Goal: Navigation & Orientation: Find specific page/section

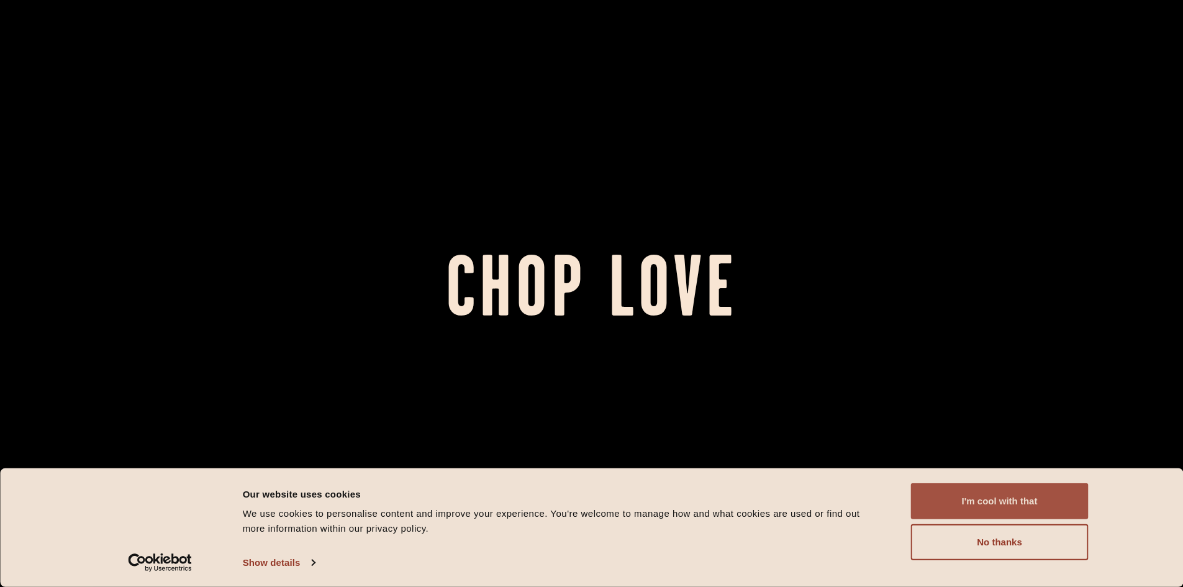
click at [1000, 505] on button "I'm cool with that" at bounding box center [1000, 501] width 178 height 36
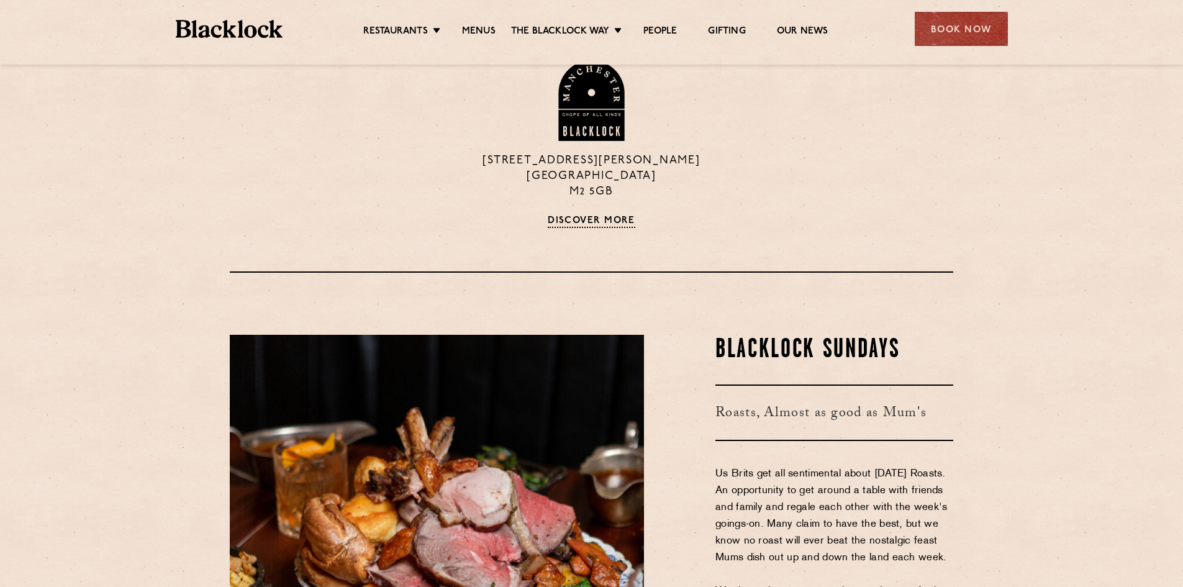
scroll to position [1428, 0]
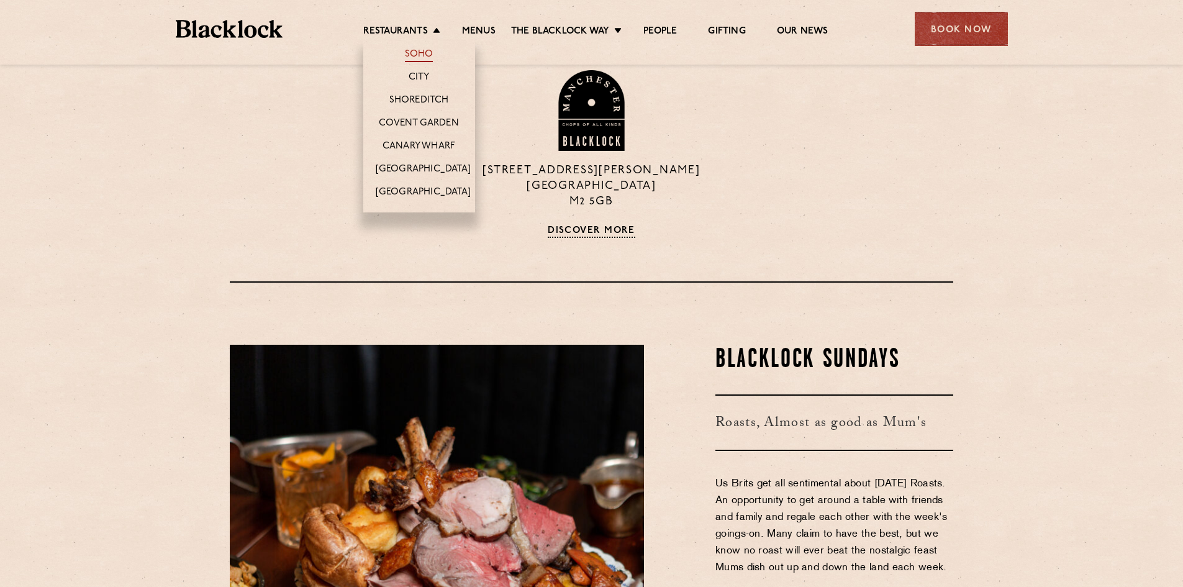
click at [415, 53] on link "Soho" at bounding box center [419, 55] width 29 height 14
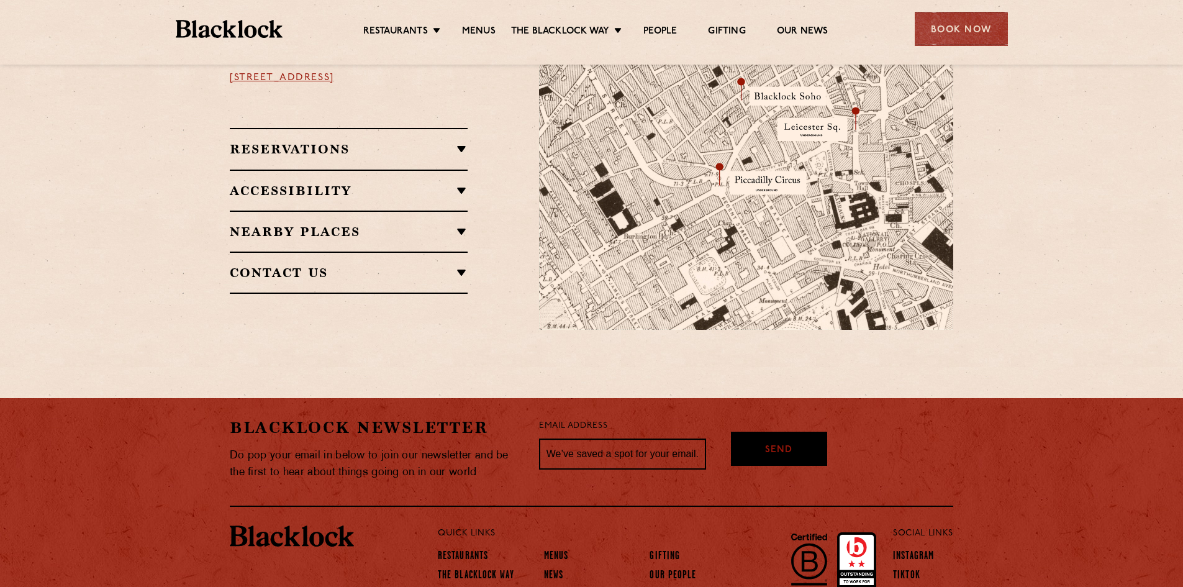
scroll to position [731, 0]
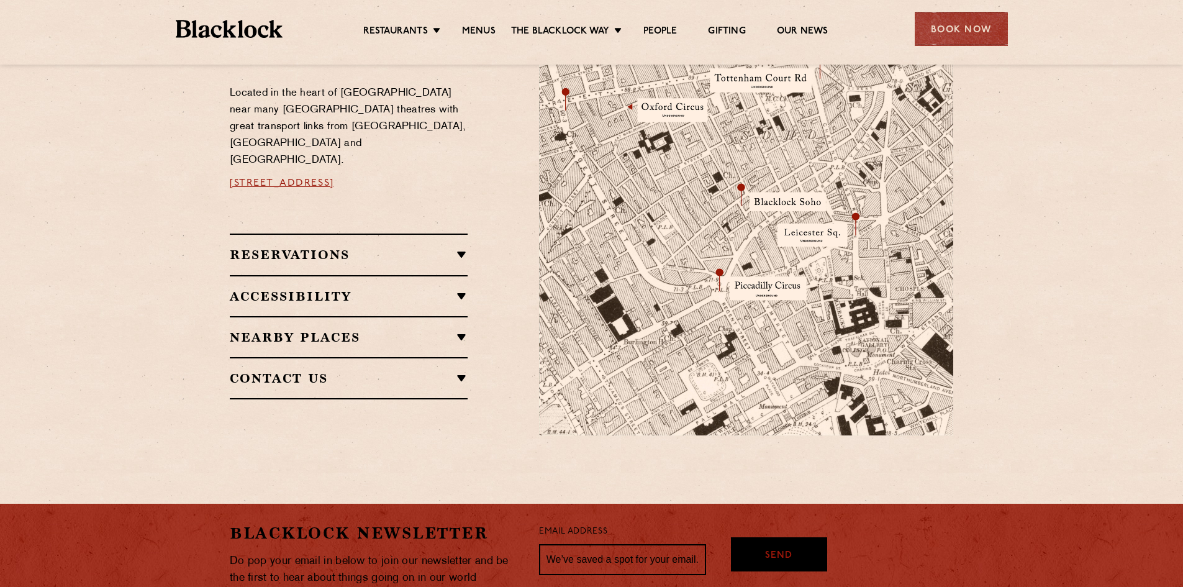
click at [214, 35] on img at bounding box center [229, 29] width 107 height 18
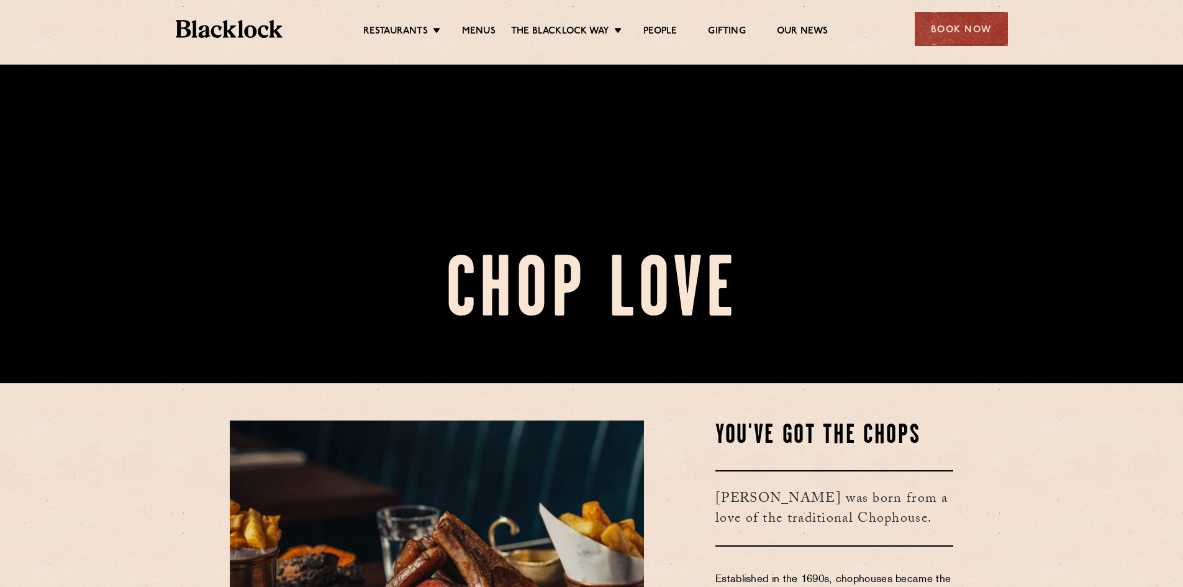
scroll to position [310, 0]
